Goal: Task Accomplishment & Management: Complete application form

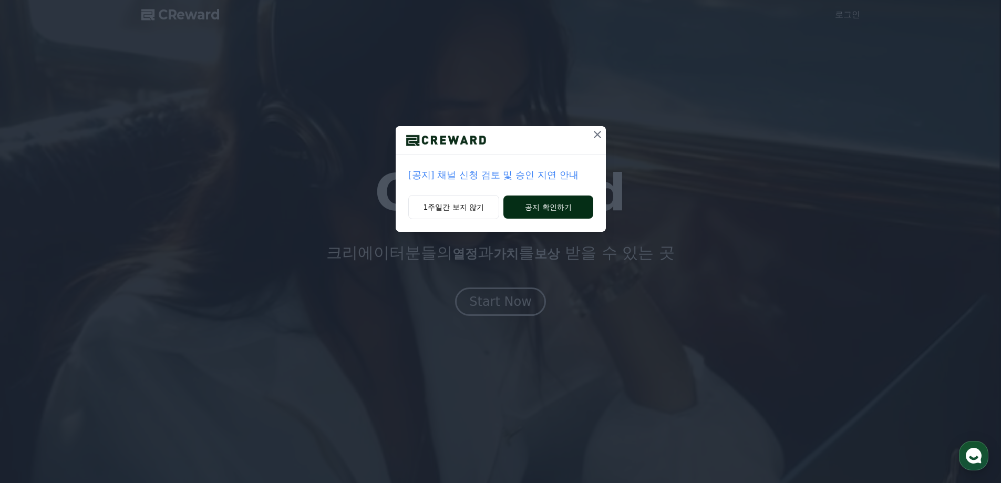
click at [541, 208] on button "공지 확인하기" at bounding box center [548, 207] width 89 height 23
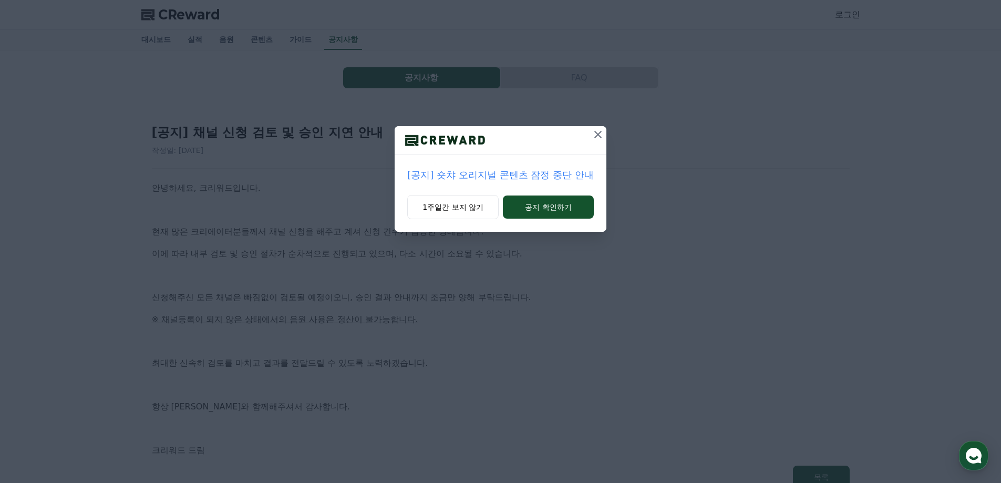
click at [592, 134] on icon at bounding box center [598, 134] width 13 height 13
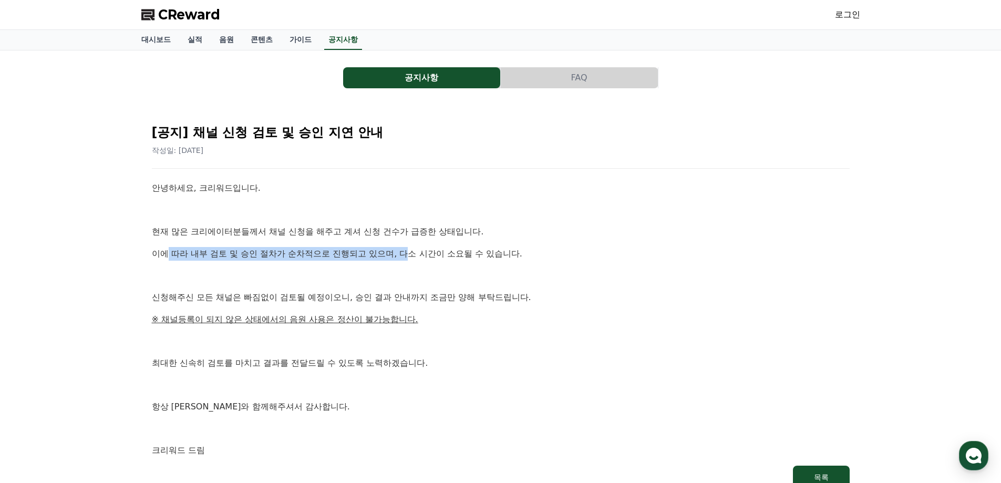
drag, startPoint x: 171, startPoint y: 251, endPoint x: 414, endPoint y: 252, distance: 242.3
click at [414, 252] on p "이에 따라 내부 검토 및 승인 절차가 순차적으로 진행되고 있으며, 다소 시간이 소요될 수 있습니다." at bounding box center [501, 254] width 698 height 14
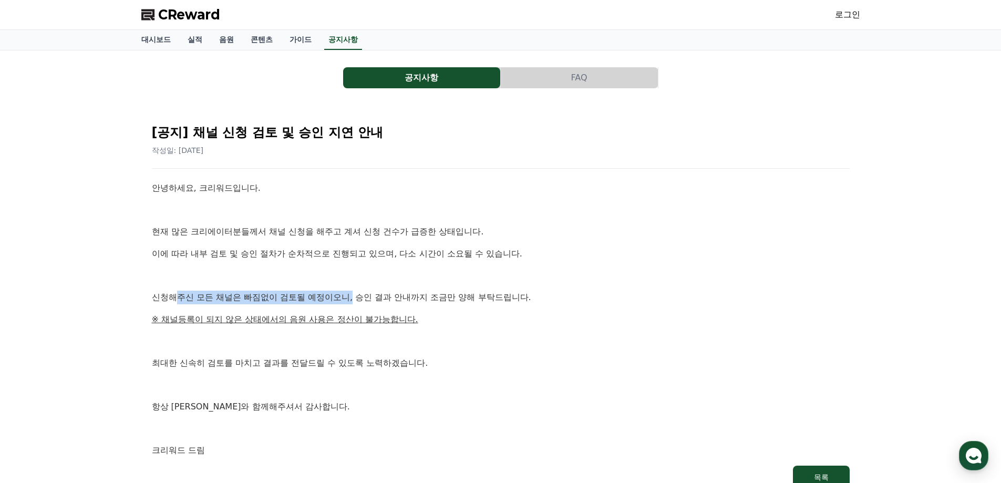
drag, startPoint x: 174, startPoint y: 300, endPoint x: 353, endPoint y: 300, distance: 179.2
click at [353, 300] on p "신청해주신 모든 채널은 빠짐없이 검토될 예정이오니, 승인 결과 안내까지 조금만 양해 부탁드립니다." at bounding box center [501, 298] width 698 height 14
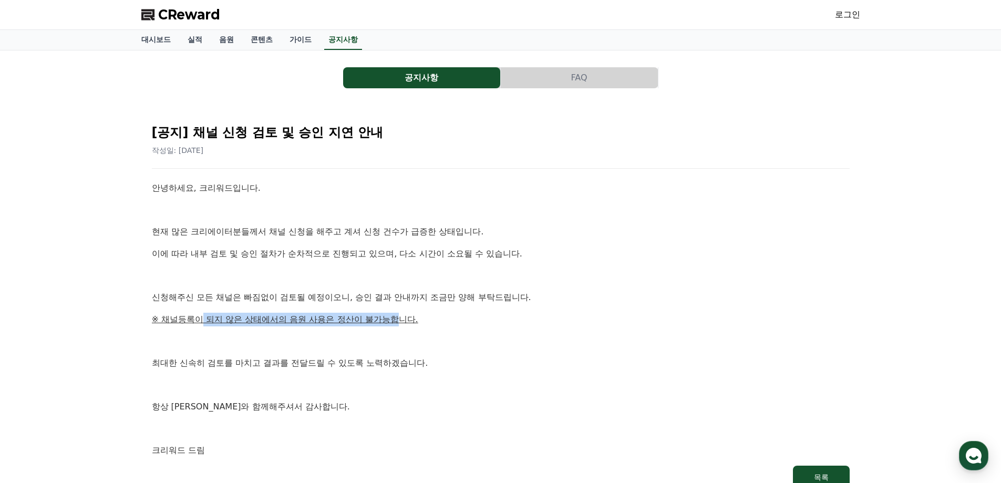
drag, startPoint x: 201, startPoint y: 320, endPoint x: 399, endPoint y: 318, distance: 198.2
click at [399, 318] on u "※ 채널등록이 되지 않은 상태에서의 음원 사용은 정산이 불가능합니다." at bounding box center [285, 319] width 266 height 10
click at [465, 315] on p "※ 채널등록이 되지 않은 상태에서의 음원 사용은 정산이 불가능합니다." at bounding box center [501, 320] width 698 height 14
click at [230, 41] on link "음원" at bounding box center [227, 40] width 32 height 20
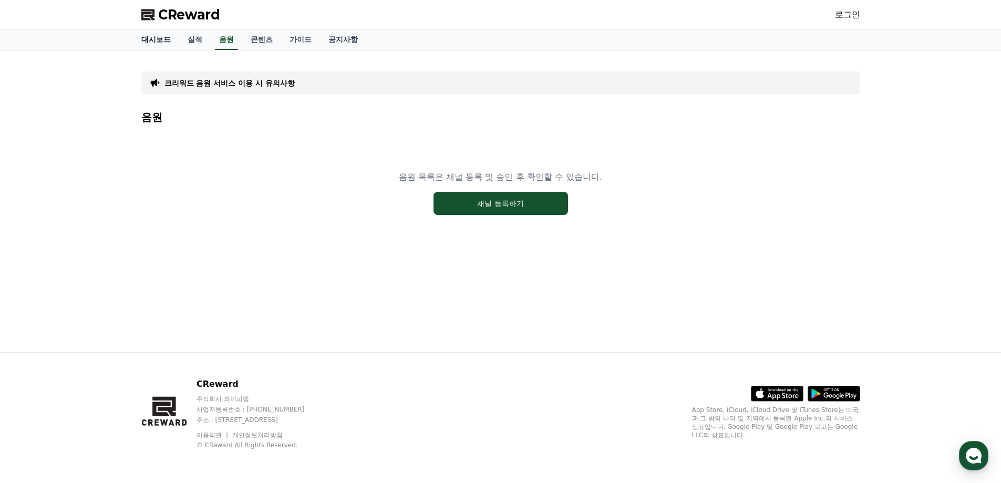
click at [160, 42] on link "대시보드" at bounding box center [156, 40] width 46 height 20
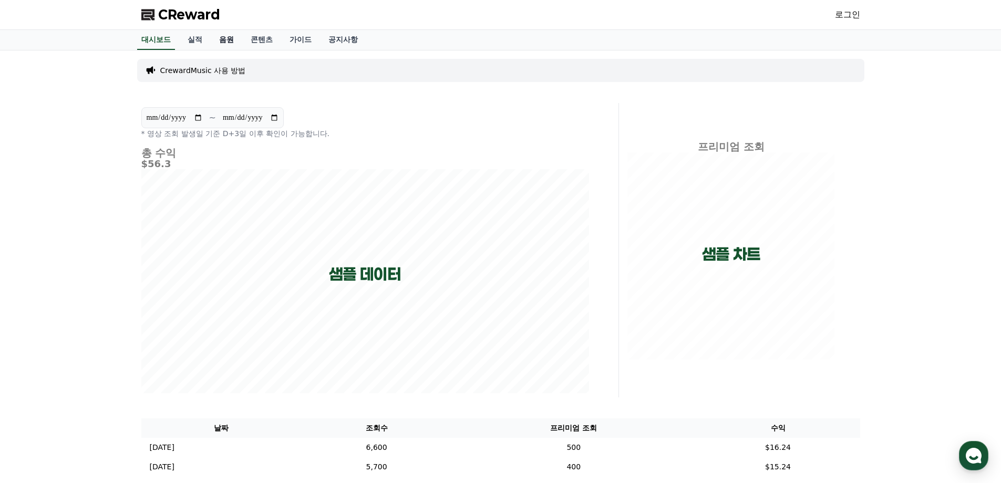
click at [223, 39] on link "음원" at bounding box center [227, 40] width 32 height 20
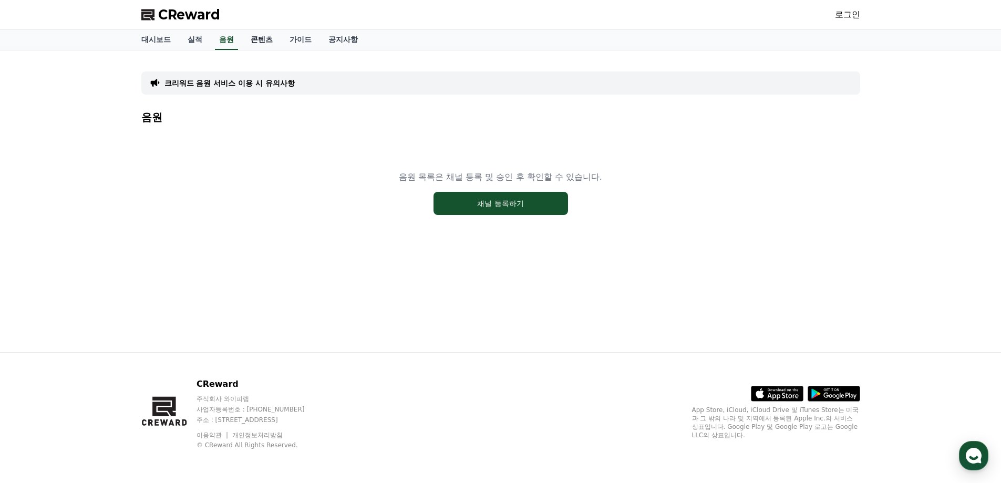
click at [263, 36] on link "콘텐츠" at bounding box center [261, 40] width 39 height 20
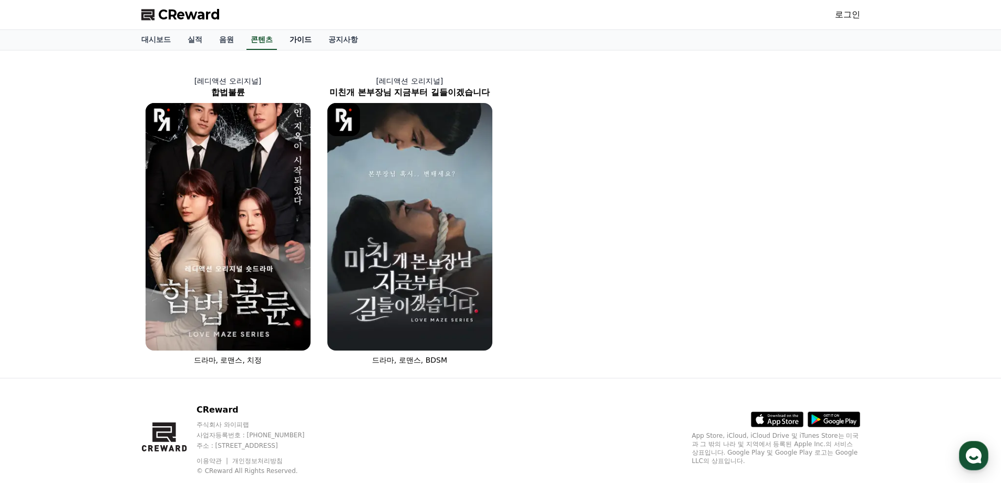
click at [296, 38] on link "가이드" at bounding box center [300, 40] width 39 height 20
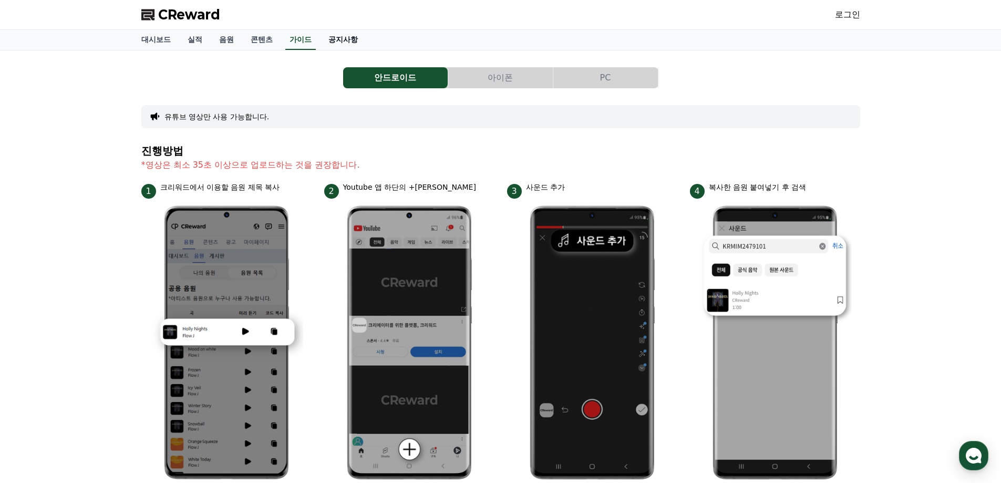
click at [333, 32] on link "공지사항" at bounding box center [343, 40] width 46 height 20
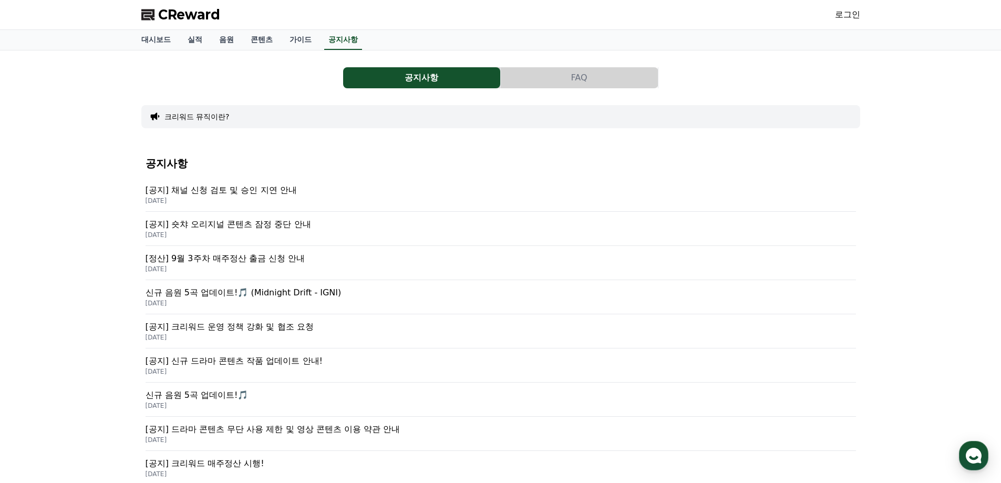
click at [278, 222] on p "[공지] 숏챠 오리지널 콘텐츠 잠정 중단 안내" at bounding box center [501, 224] width 711 height 13
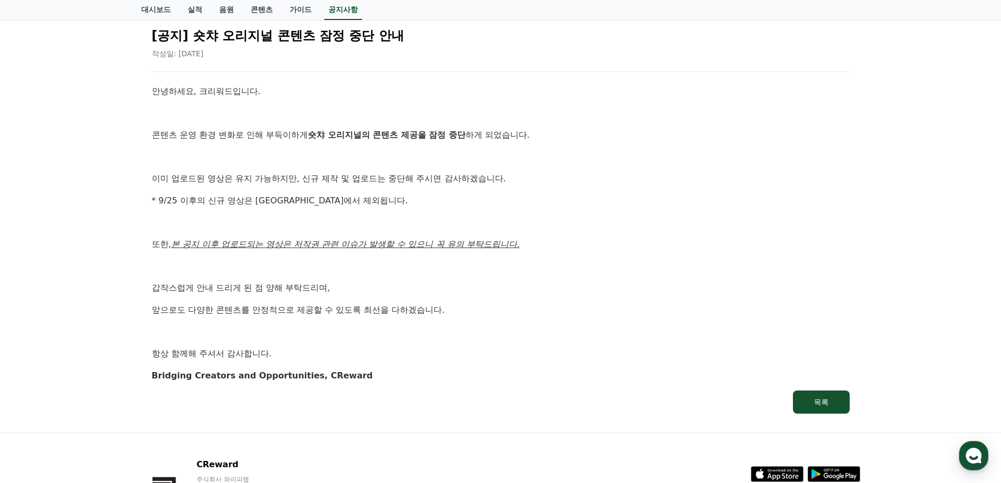
scroll to position [105, 0]
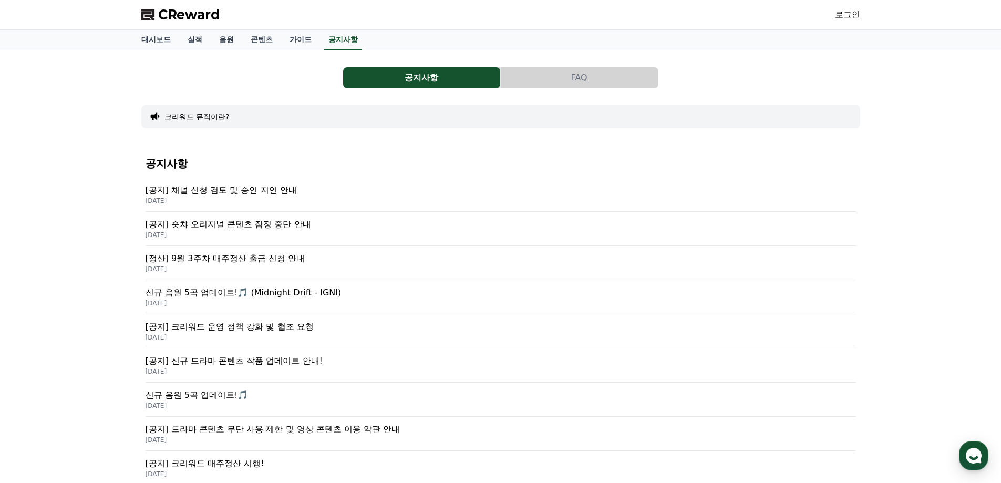
click at [289, 331] on p "[공지] 크리워드 운영 정책 강화 및 협조 요청" at bounding box center [501, 327] width 711 height 13
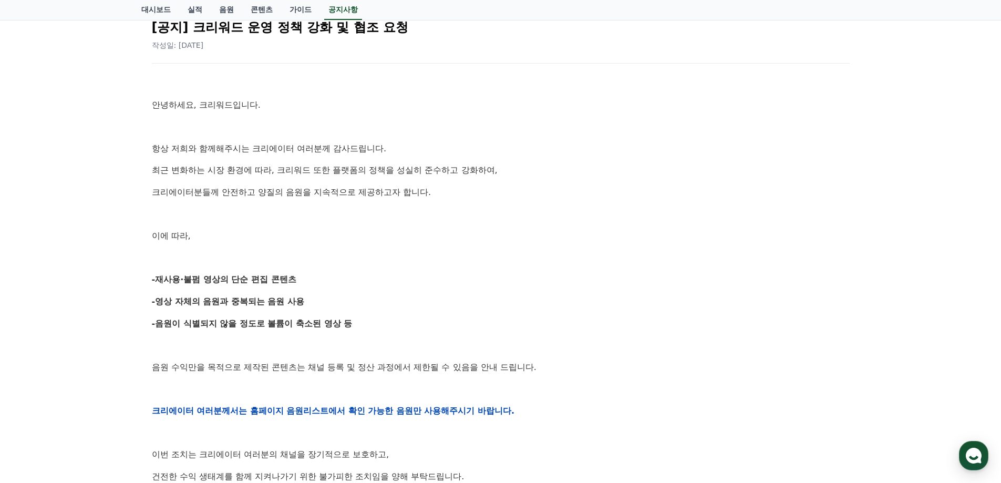
scroll to position [158, 0]
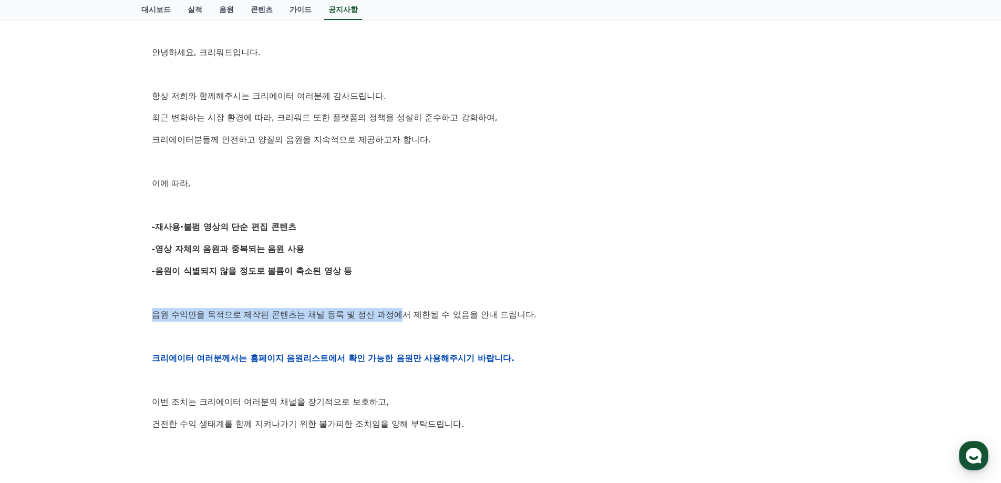
drag, startPoint x: 147, startPoint y: 311, endPoint x: 407, endPoint y: 311, distance: 259.7
click at [407, 311] on div "[공지] 크리워드 운영 정책 강화 및 협조 요청 작성일: 2025-09-15 안녕하세요, 크리워드입니다. 항상 저희와 함께해주시는 크리에이터 …" at bounding box center [501, 341] width 711 height 779
click at [414, 311] on p "음원 수익만을 목적으로 제작된 콘텐츠는 채널 등록 및 정산 과정에서 제한될 수 있음을 안내 드립니다." at bounding box center [501, 315] width 698 height 14
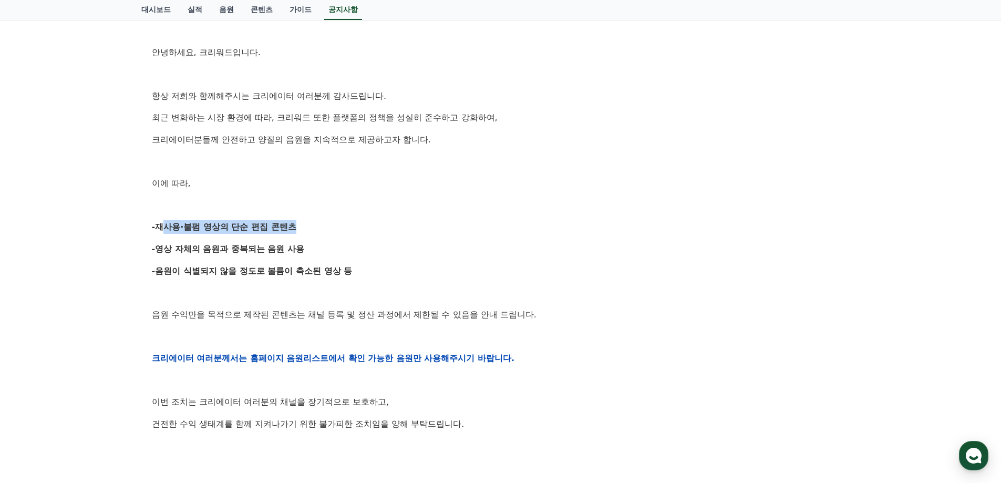
drag, startPoint x: 158, startPoint y: 228, endPoint x: 286, endPoint y: 231, distance: 128.8
click at [286, 231] on strong "-재사용·불펌 영상의 단순 편집 콘텐츠" at bounding box center [224, 227] width 145 height 10
drag, startPoint x: 160, startPoint y: 252, endPoint x: 278, endPoint y: 258, distance: 117.9
click at [276, 258] on div "안녕하세요, 크리워드입니다. 항상 저희와 함께해주시는 크리에이터 여러분께 감사드립니다. 최근 변화하는 시장 환경에 따라, 크리워드 또한 플랫폼…" at bounding box center [501, 358] width 698 height 669
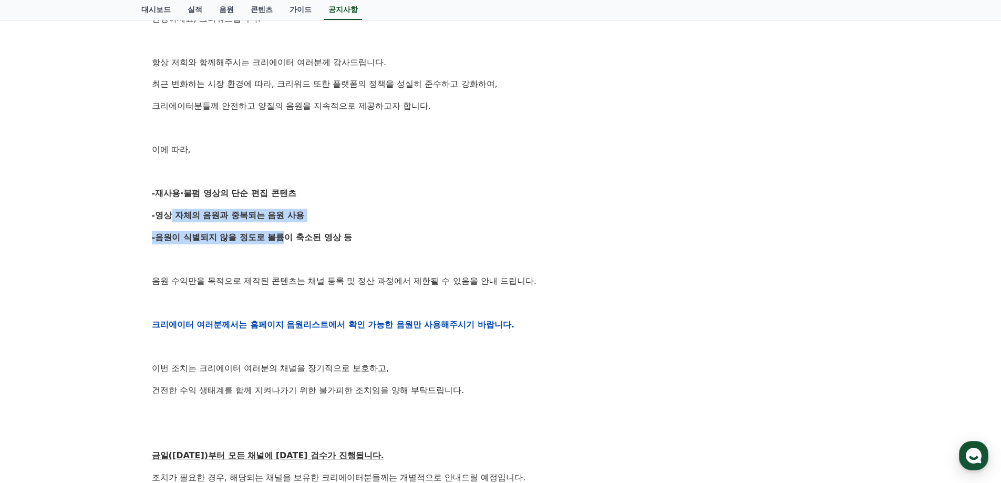
scroll to position [210, 0]
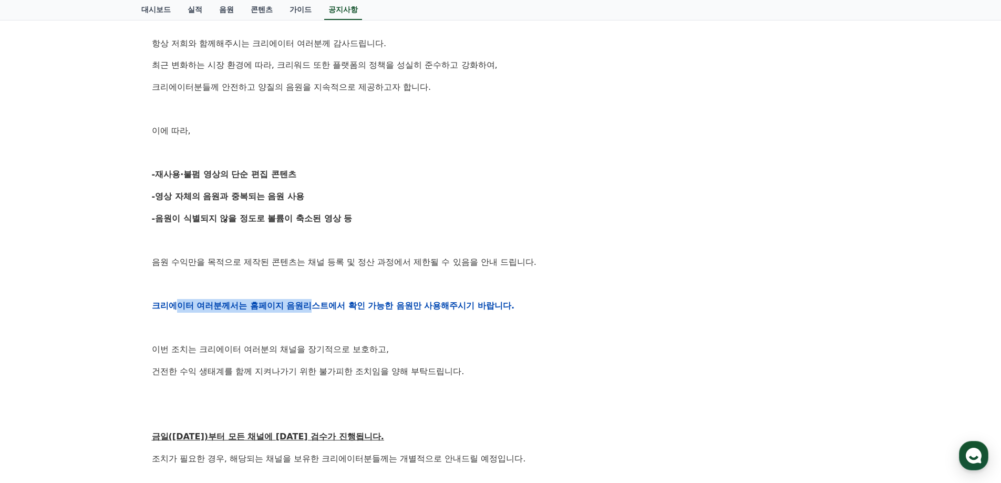
drag, startPoint x: 179, startPoint y: 300, endPoint x: 316, endPoint y: 299, distance: 137.2
click at [316, 299] on p "크리에이터 여러분께서는 홈페이지 음원리스트에서 확인 가능한 음원만 사용해주시기 바랍니다." at bounding box center [501, 306] width 698 height 14
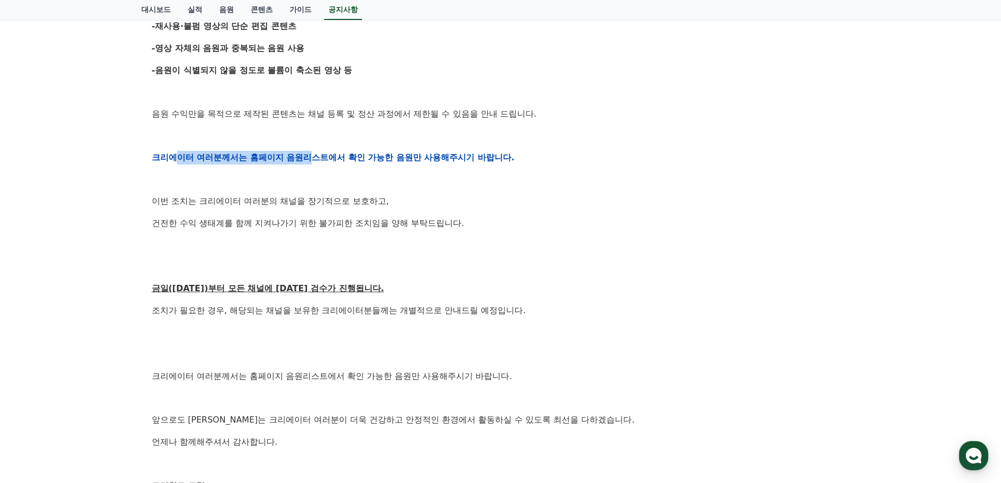
scroll to position [368, 0]
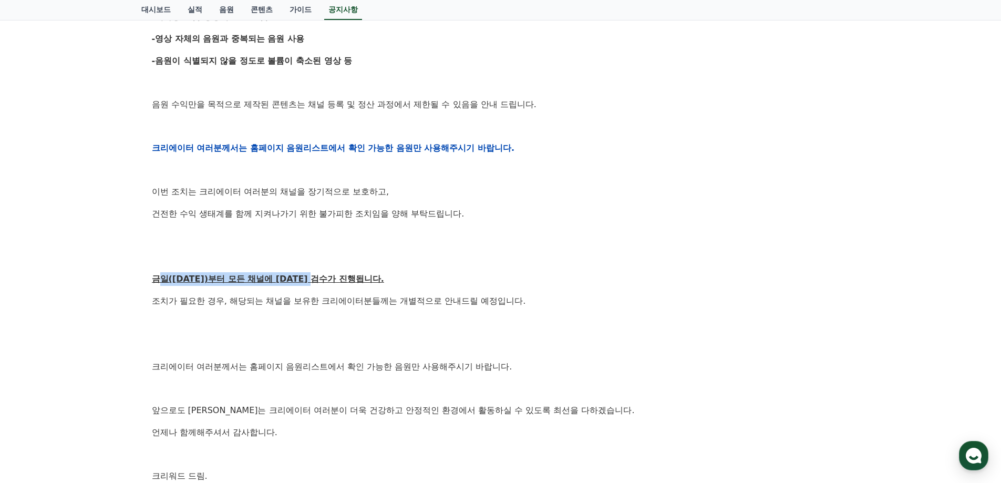
drag, startPoint x: 177, startPoint y: 278, endPoint x: 326, endPoint y: 280, distance: 149.8
click at [327, 280] on u "금일(9월15일)부터 모든 채널에 대한 검수가 진행됩니다." at bounding box center [268, 279] width 232 height 10
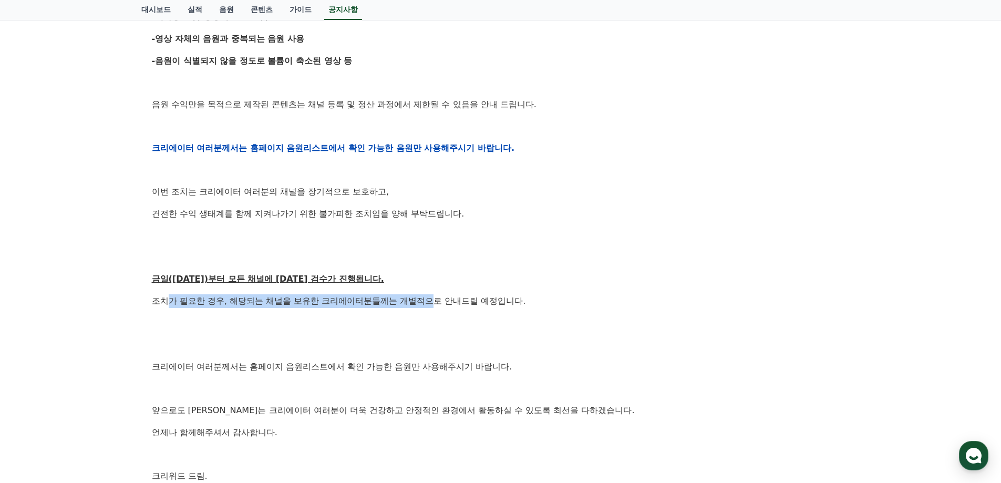
drag, startPoint x: 171, startPoint y: 304, endPoint x: 436, endPoint y: 299, distance: 264.4
click at [436, 299] on p "조치가 필요한 경우, 해당되는 채널을 보유한 크리에이터분들께는 개별적으로 안내드릴 예정입니다." at bounding box center [501, 301] width 698 height 14
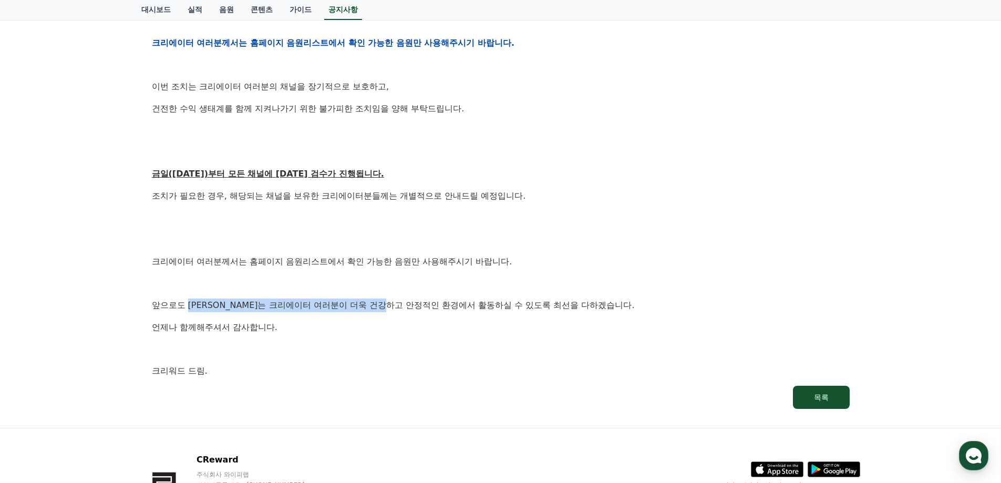
drag, startPoint x: 192, startPoint y: 303, endPoint x: 452, endPoint y: 304, distance: 259.7
click at [418, 304] on p "앞으로도 크리워드는 크리에이터 여러분이 더욱 건강하고 안정적인 환경에서 활동하실 수 있도록 최선을 다하겠습니다." at bounding box center [501, 306] width 698 height 14
click at [485, 304] on p "앞으로도 크리워드는 크리에이터 여러분이 더욱 건강하고 안정적인 환경에서 활동하실 수 있도록 최선을 다하겠습니다." at bounding box center [501, 306] width 698 height 14
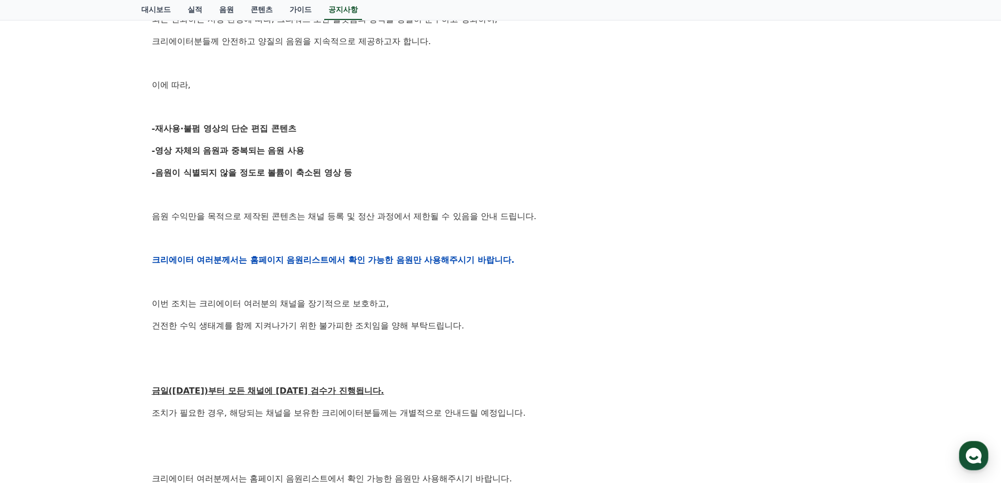
scroll to position [263, 0]
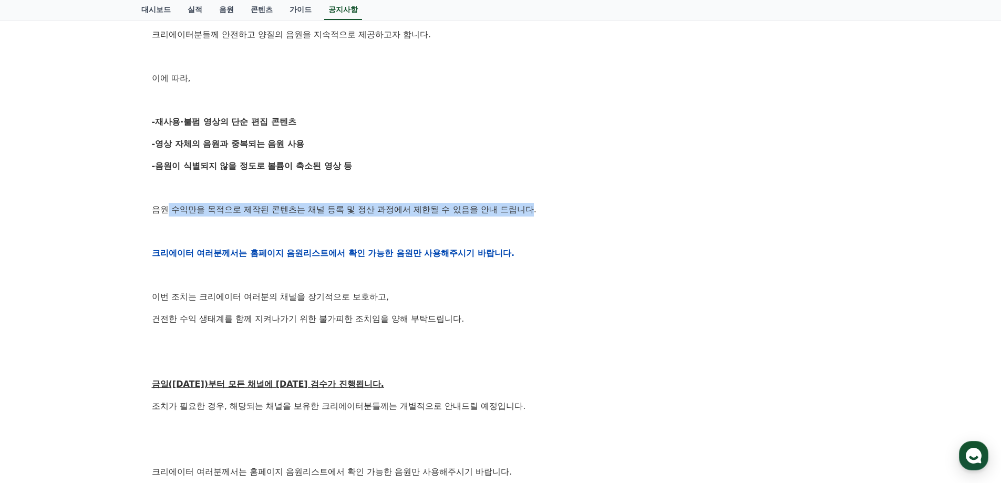
drag, startPoint x: 167, startPoint y: 211, endPoint x: 538, endPoint y: 206, distance: 370.6
click at [538, 206] on p "음원 수익만을 목적으로 제작된 콘텐츠는 채널 등록 및 정산 과정에서 제한될 수 있음을 안내 드립니다." at bounding box center [501, 210] width 698 height 14
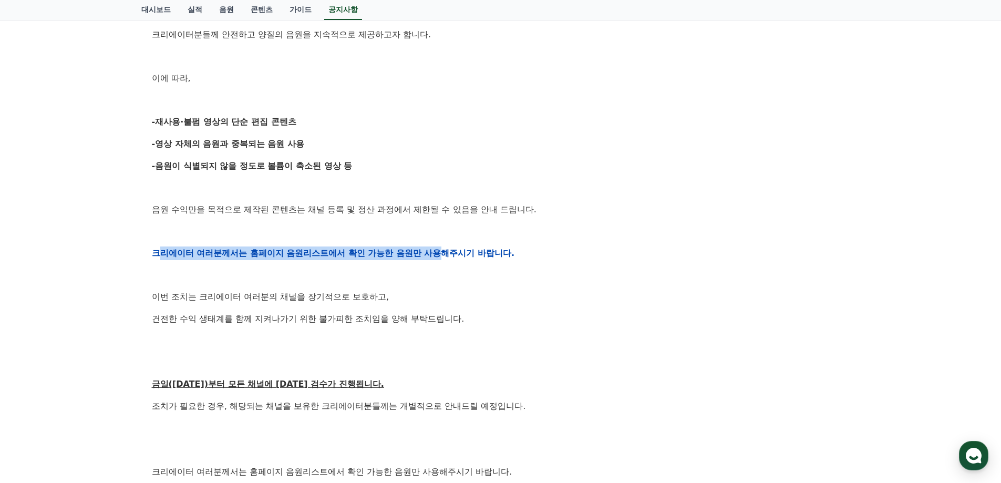
drag, startPoint x: 163, startPoint y: 256, endPoint x: 441, endPoint y: 255, distance: 277.5
click at [441, 255] on strong "크리에이터 여러분께서는 홈페이지 음원리스트에서 확인 가능한 음원만 사용해주시기 바랍니다." at bounding box center [333, 253] width 363 height 10
click at [480, 250] on strong "크리에이터 여러분께서는 홈페이지 음원리스트에서 확인 가능한 음원만 사용해주시기 바랍니다." at bounding box center [333, 253] width 363 height 10
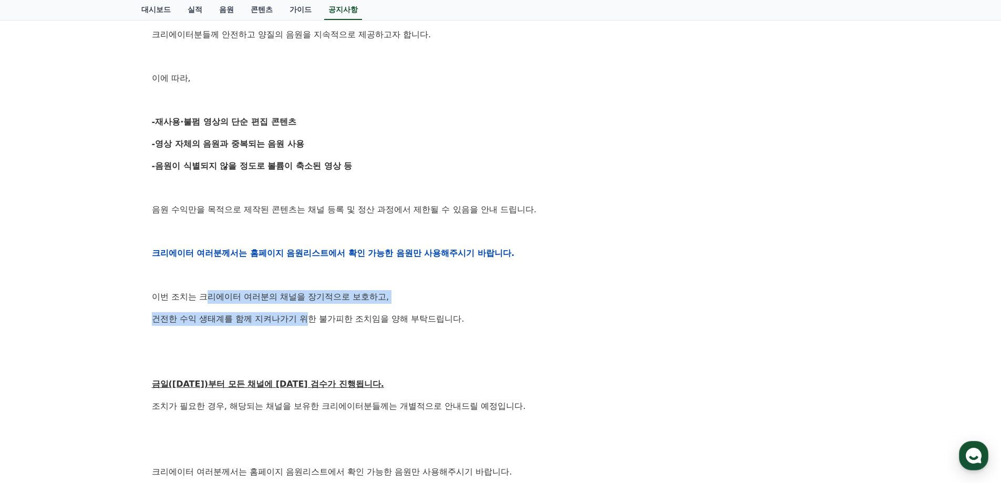
drag, startPoint x: 205, startPoint y: 299, endPoint x: 417, endPoint y: 314, distance: 212.4
click at [320, 317] on div "안녕하세요, 크리워드입니다. 항상 저희와 함께해주시는 크리에이터 여러분께 감사드립니다. 최근 변화하는 시장 환경에 따라, 크리워드 또한 플랫폼…" at bounding box center [501, 253] width 698 height 669
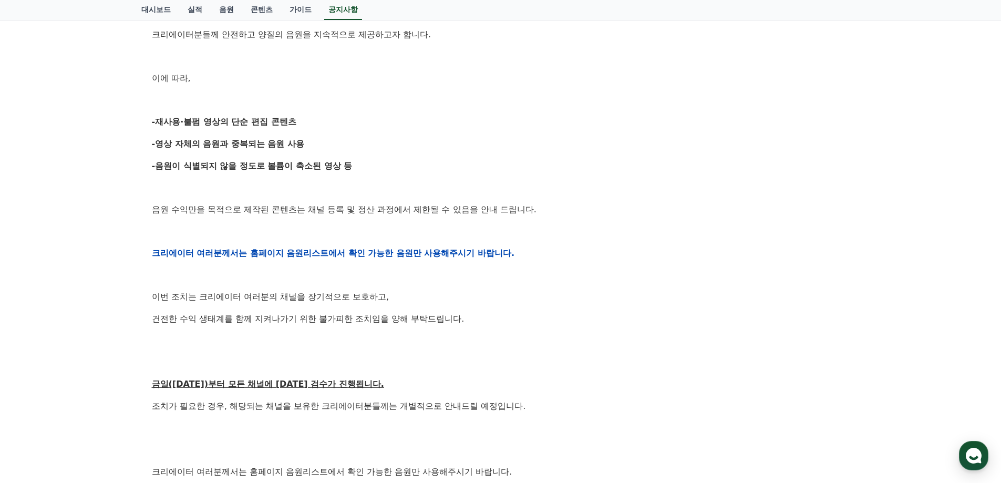
click at [430, 314] on p "건전한 수익 생태계를 함께 지켜나가기 위한 불가피한 조치임을 양해 부탁드립니다." at bounding box center [501, 319] width 698 height 14
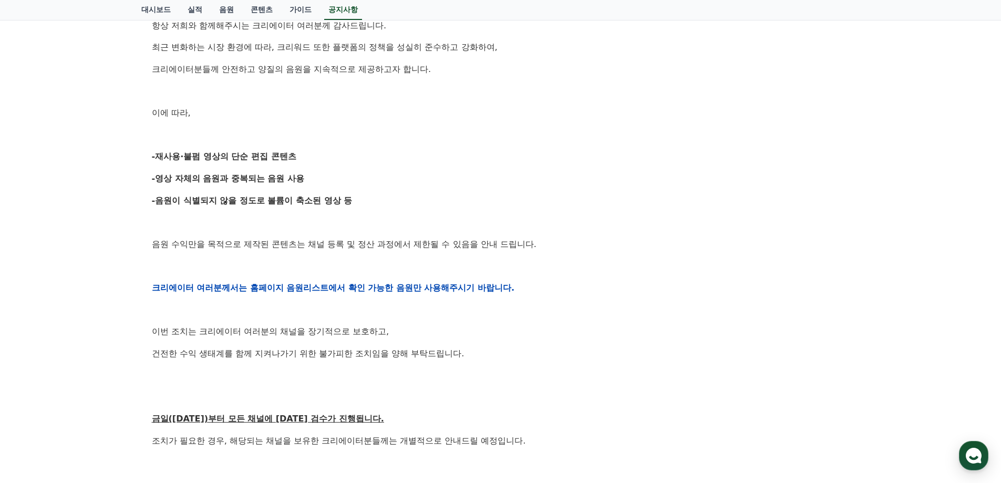
scroll to position [210, 0]
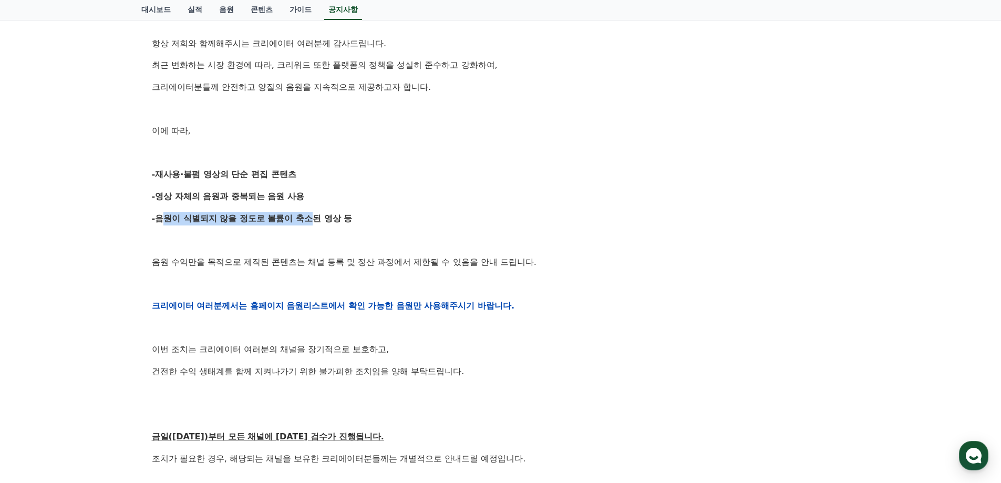
drag, startPoint x: 156, startPoint y: 218, endPoint x: 302, endPoint y: 216, distance: 146.7
click at [302, 216] on strong "-음원이 식별되지 않을 정도로 볼륨이 축소된 영상 등" at bounding box center [252, 218] width 201 height 10
click at [315, 216] on strong "-음원이 식별되지 않을 정도로 볼륨이 축소된 영상 등" at bounding box center [252, 218] width 201 height 10
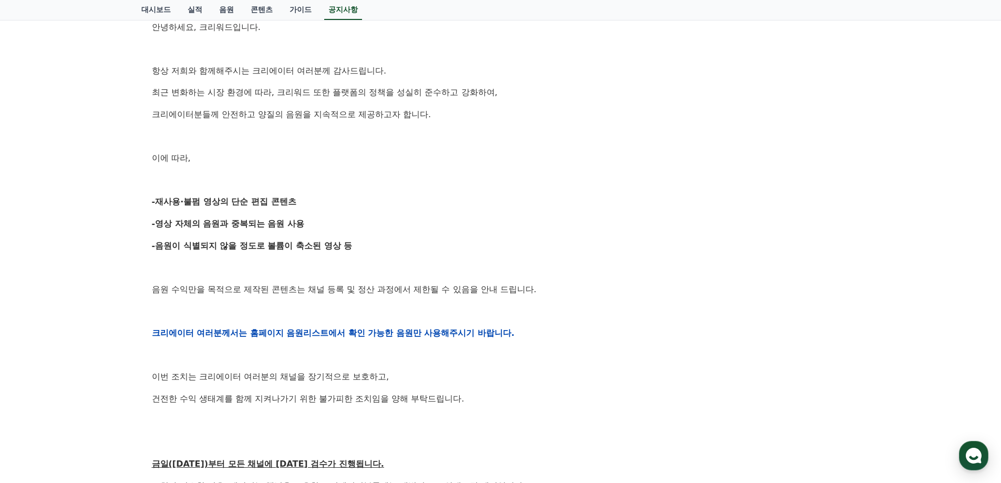
scroll to position [158, 0]
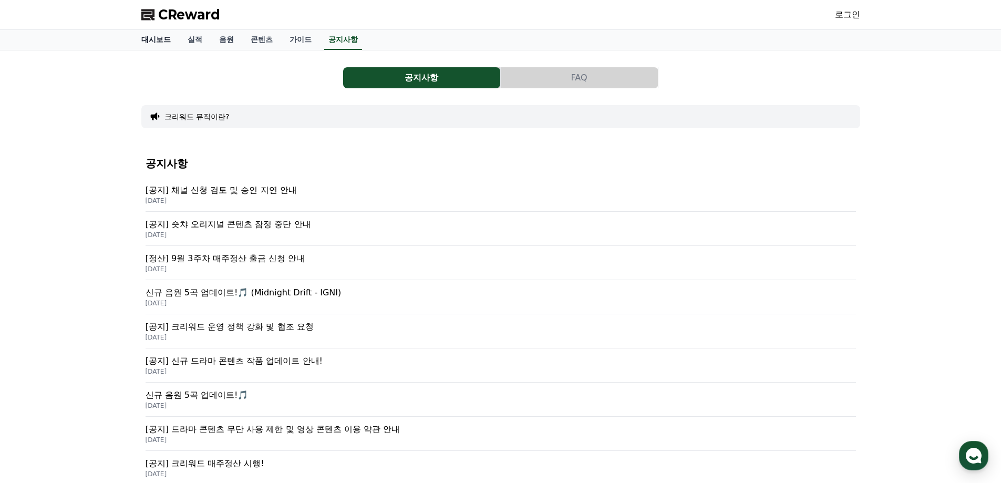
click at [159, 37] on link "대시보드" at bounding box center [156, 40] width 46 height 20
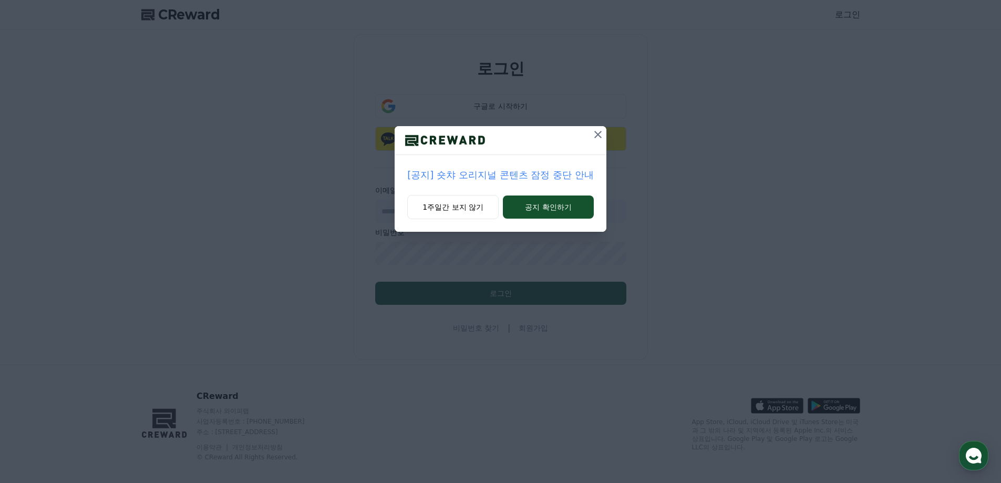
click at [596, 133] on icon at bounding box center [598, 134] width 13 height 13
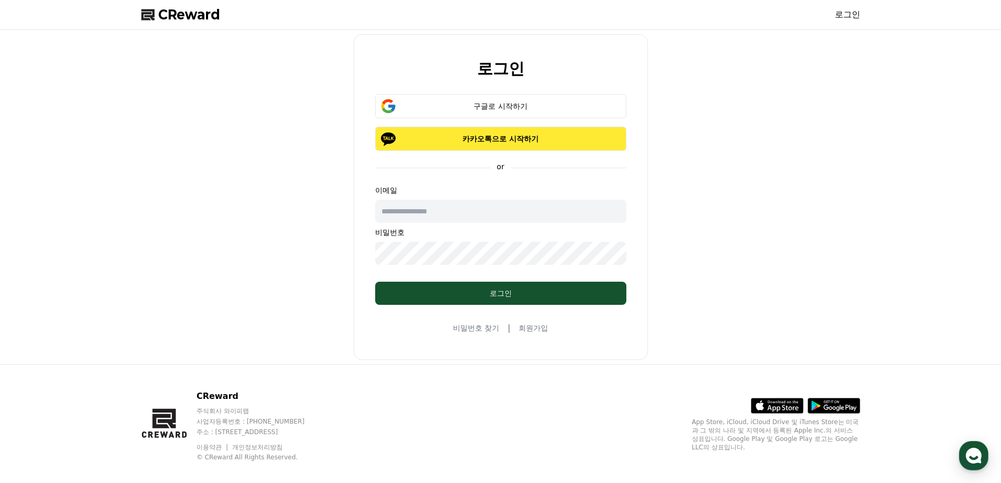
click at [491, 135] on p "카카오톡으로 시작하기" at bounding box center [501, 139] width 221 height 11
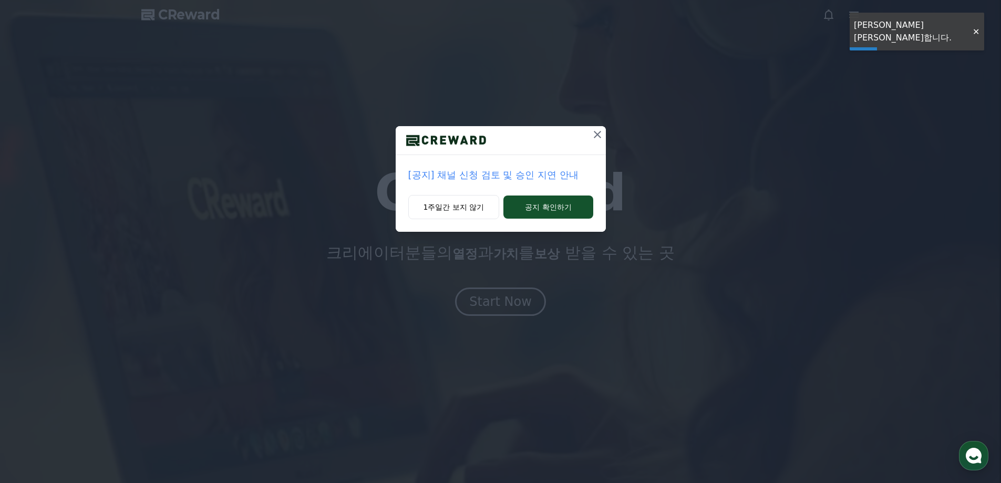
click at [597, 138] on icon at bounding box center [597, 134] width 13 height 13
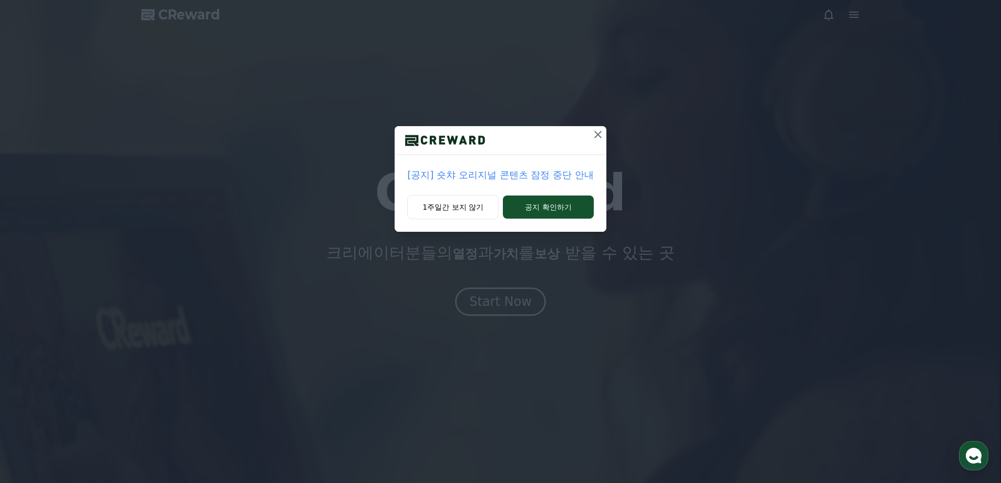
click at [857, 14] on div "[공지] 숏챠 오리지널 콘텐츠 잠정 중단 안내 1주일간 보지 않기 공지 확인하기" at bounding box center [500, 124] width 1001 height 249
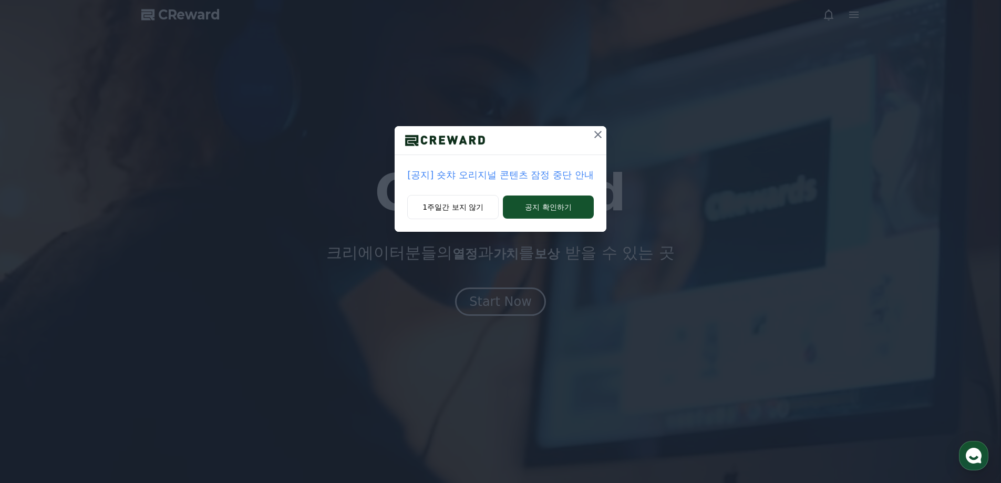
click at [597, 133] on icon at bounding box center [597, 134] width 7 height 7
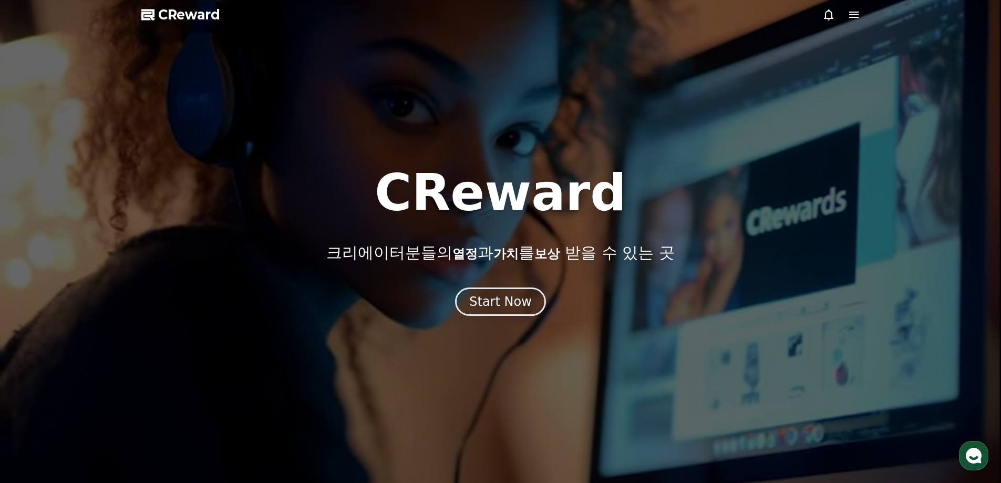
click at [855, 15] on icon at bounding box center [853, 15] width 9 height 6
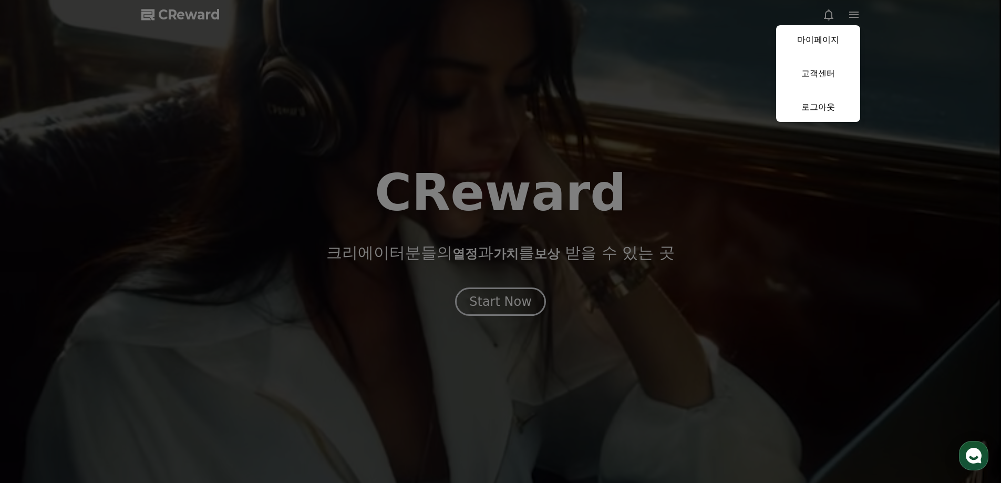
click at [580, 249] on button "close" at bounding box center [500, 241] width 1001 height 483
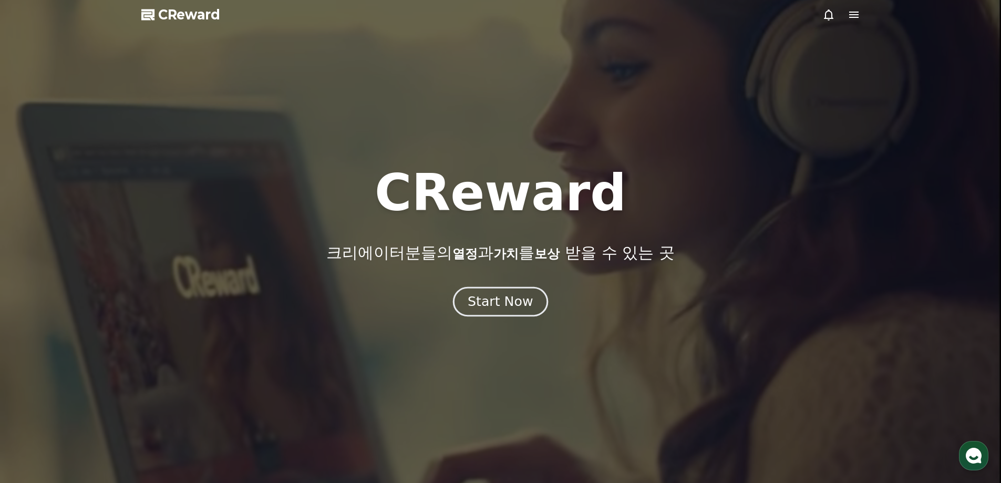
click at [514, 292] on button "Start Now" at bounding box center [500, 301] width 95 height 30
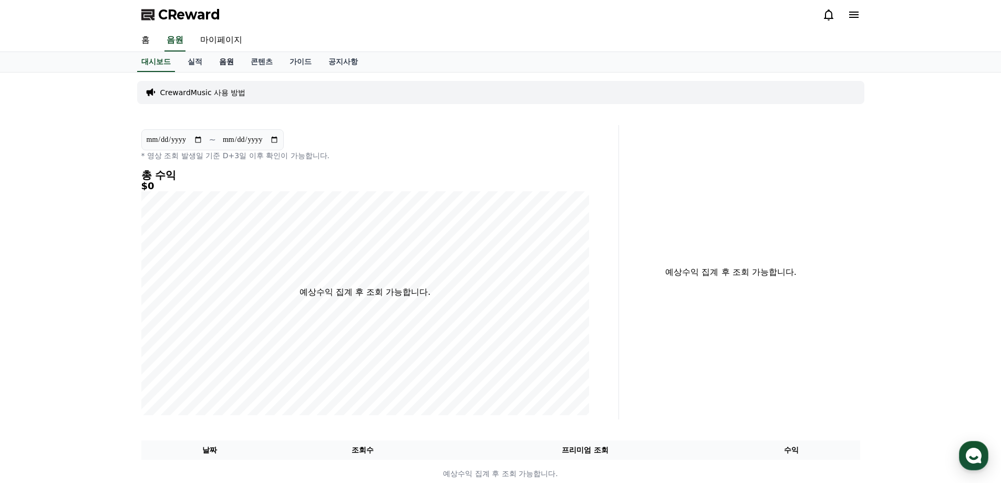
click at [225, 57] on link "음원" at bounding box center [227, 62] width 32 height 20
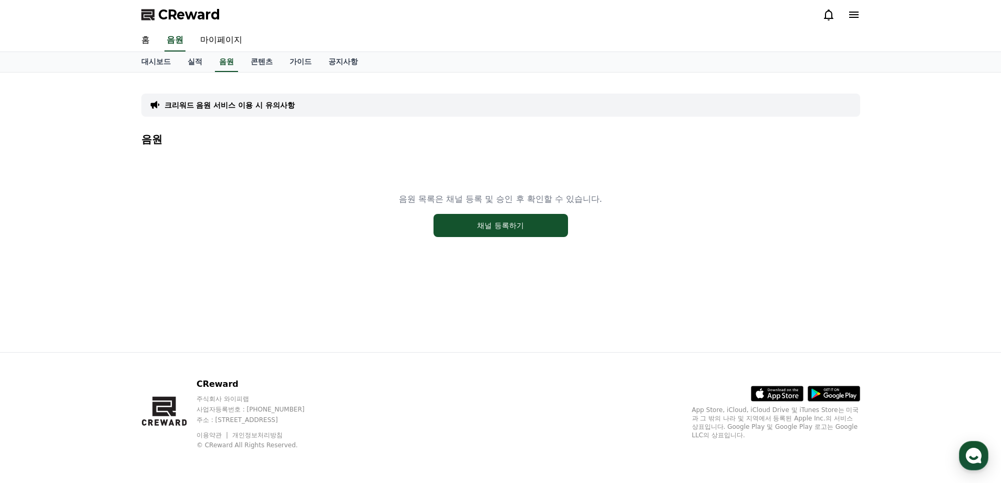
drag, startPoint x: 421, startPoint y: 193, endPoint x: 508, endPoint y: 192, distance: 87.3
click at [512, 193] on p "음원 목록은 채널 등록 및 승인 후 확인할 수 있습니다." at bounding box center [500, 199] width 203 height 13
drag, startPoint x: 484, startPoint y: 186, endPoint x: 327, endPoint y: 97, distance: 180.1
click at [484, 185] on div "음원 목록은 채널 등록 및 승인 후 확인할 수 있습니다. 채널 등록하기" at bounding box center [500, 214] width 719 height 131
click at [260, 101] on p "크리워드 음원 서비스 이용 시 유의사항" at bounding box center [230, 105] width 130 height 11
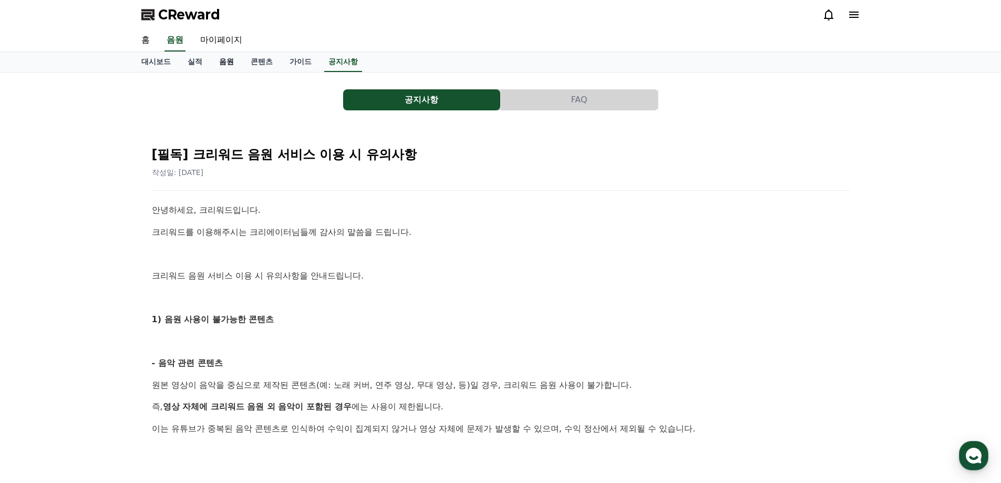
click at [231, 57] on link "음원" at bounding box center [227, 62] width 32 height 20
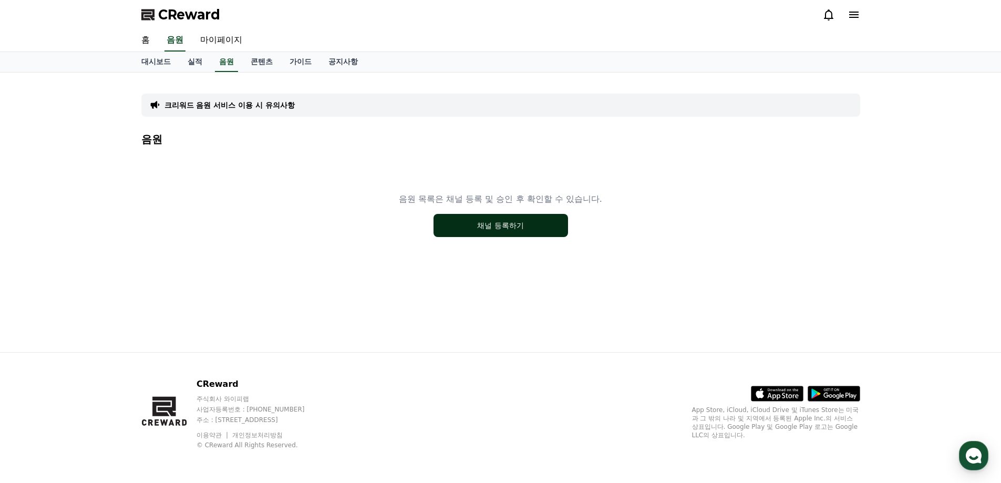
click at [497, 216] on button "채널 등록하기" at bounding box center [501, 225] width 135 height 23
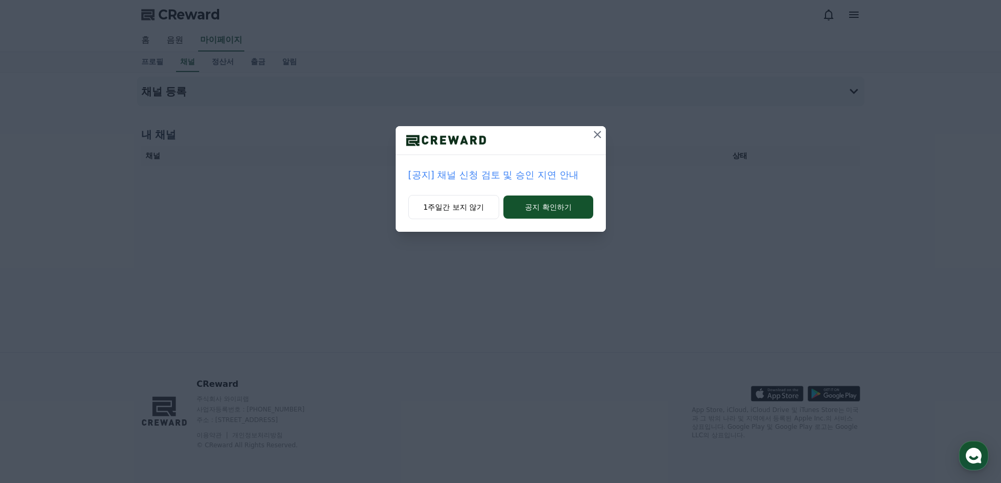
click at [593, 136] on icon at bounding box center [597, 134] width 13 height 13
click at [593, 132] on icon at bounding box center [598, 134] width 13 height 13
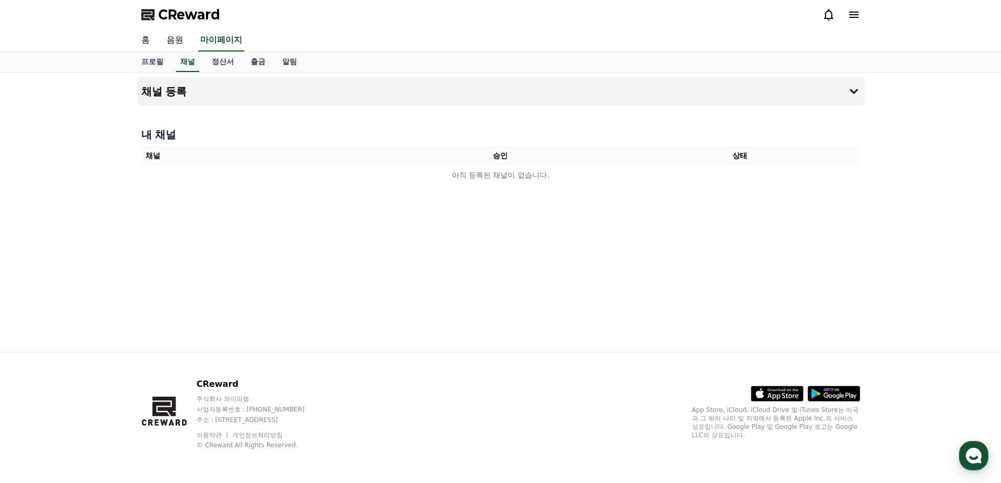
click at [148, 34] on link "홈" at bounding box center [145, 40] width 25 height 22
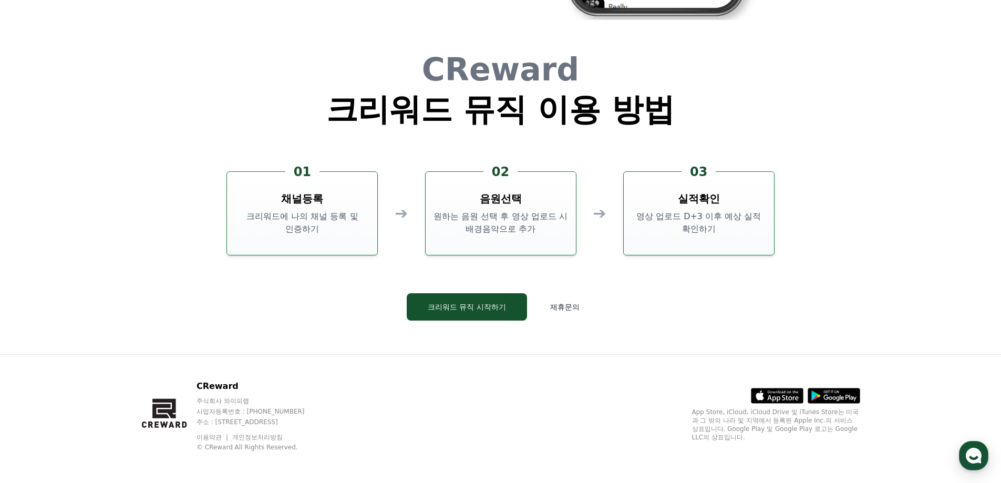
scroll to position [2848, 0]
